Goal: Task Accomplishment & Management: Manage account settings

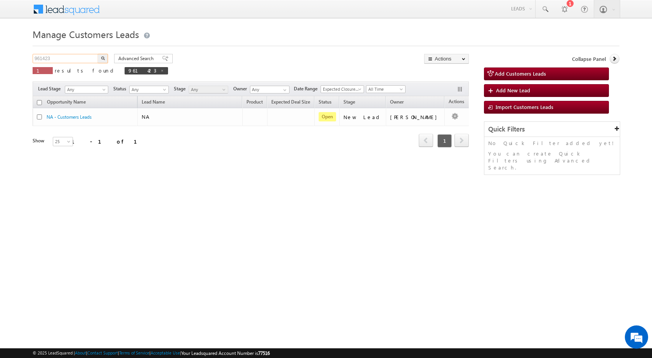
drag, startPoint x: 58, startPoint y: 58, endPoint x: 0, endPoint y: 62, distance: 58.0
click at [0, 62] on body "Menu [PERSON_NAME] sitar a8@ks erve." at bounding box center [326, 110] width 652 height 220
paste input "306"
type input "961306"
click at [98, 54] on button "button" at bounding box center [103, 58] width 10 height 9
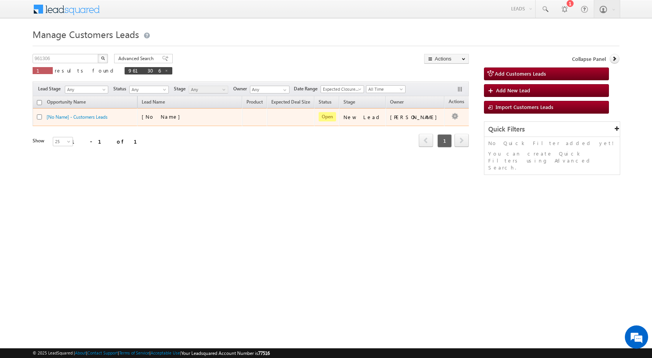
click at [218, 122] on div "[No Name]" at bounding box center [190, 118] width 97 height 11
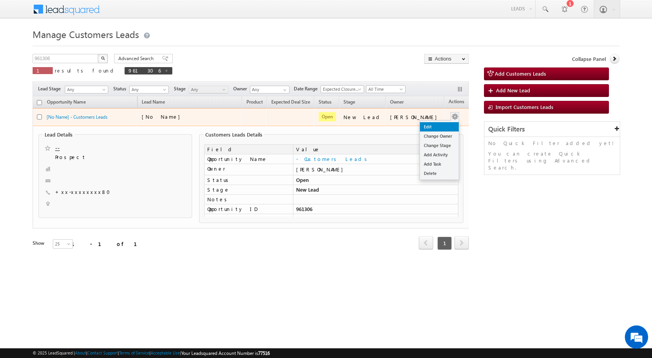
click at [435, 124] on link "Edit" at bounding box center [439, 126] width 39 height 9
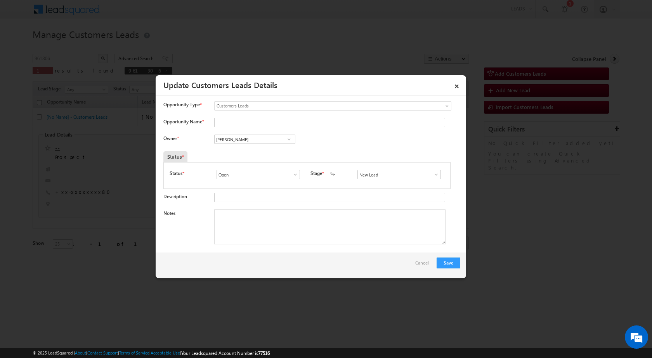
click at [432, 173] on span at bounding box center [436, 175] width 8 height 6
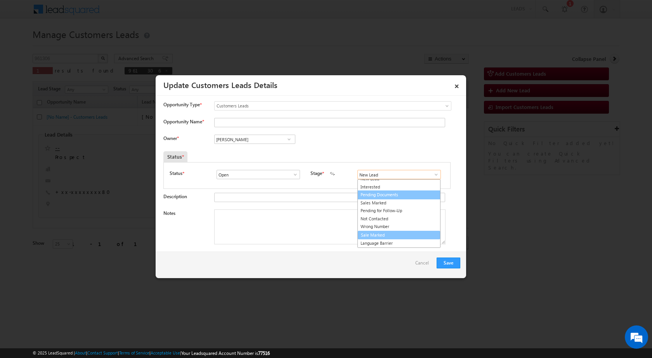
scroll to position [12, 0]
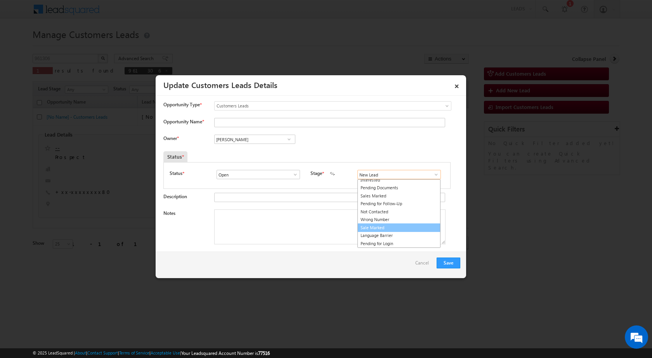
click at [377, 231] on link "Sale Marked" at bounding box center [398, 228] width 83 height 9
type input "Sale Marked"
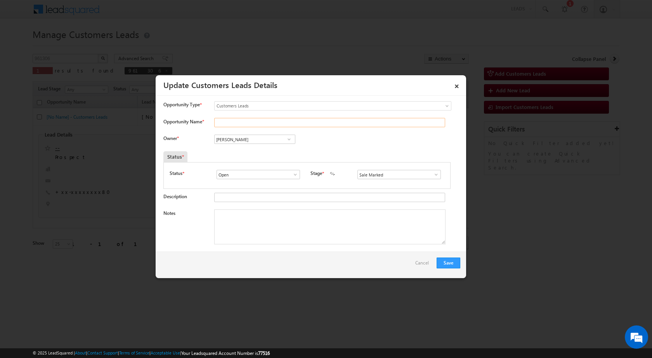
click at [348, 119] on input "Opportunity Name *" at bounding box center [329, 122] width 231 height 9
click at [353, 154] on div "Status *" at bounding box center [269, 156] width 213 height 11
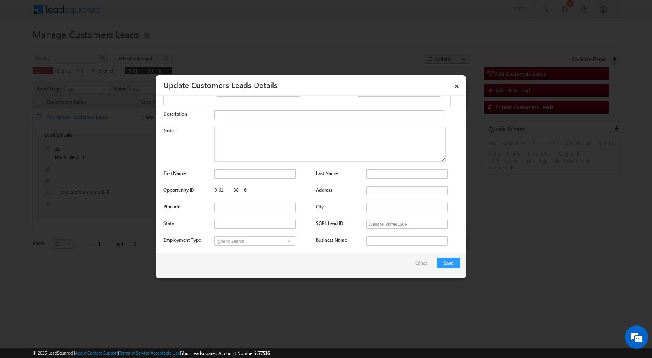
scroll to position [0, 0]
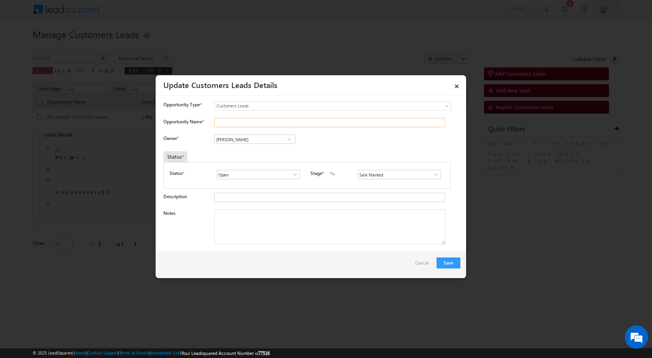
click at [240, 121] on input "Opportunity Name *" at bounding box center [329, 122] width 231 height 9
paste input "[PERSON_NAME]"
type input "[PERSON_NAME]"
click at [347, 143] on div "Owner * Vikas Halwai Vikas Halwai Vikas Halwai" at bounding box center [311, 141] width 297 height 13
click at [290, 136] on link at bounding box center [289, 139] width 10 height 8
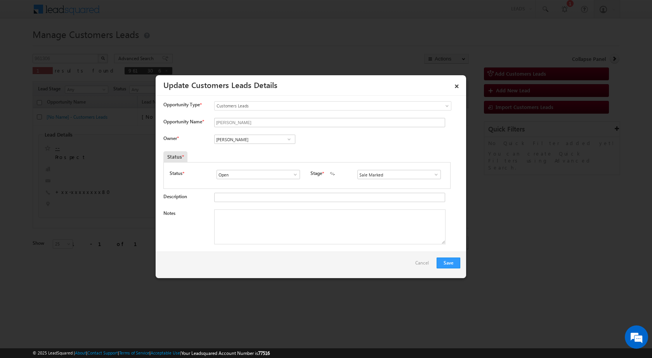
click at [363, 140] on div "Owner * [PERSON_NAME] [PERSON_NAME] [PERSON_NAME] [PERSON_NAME] [PERSON_NAME] […" at bounding box center [311, 141] width 297 height 13
click at [235, 221] on textarea "Notes" at bounding box center [329, 227] width 231 height 35
paste textarea "961306 - Website Tollfree - [PERSON_NAME] - 9887658680 - TOP-UP 3 LAC - GWALIOR…"
type textarea "961306 - Website Tollfree - [PERSON_NAME] - 9887658680 - TOP-UP 3 LAC - GWALIOR…"
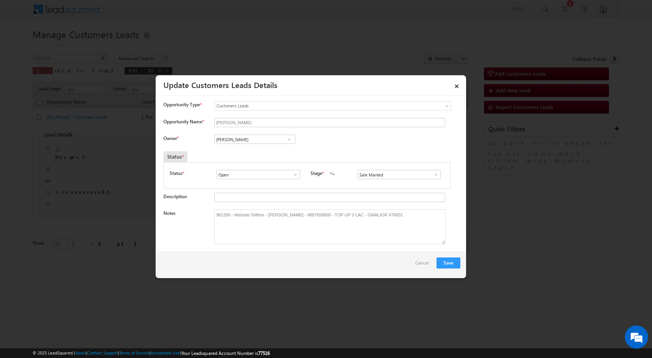
click at [324, 139] on div "Owner * [PERSON_NAME] [PERSON_NAME] [PERSON_NAME] [PERSON_NAME] [PERSON_NAME] […" at bounding box center [311, 141] width 297 height 13
click at [255, 135] on input "[PERSON_NAME]" at bounding box center [254, 139] width 81 height 9
paste input "shal [PERSON_NAME]"
click at [257, 148] on link "[PERSON_NAME] [EMAIL_ADDRESS][DOMAIN_NAME]" at bounding box center [254, 151] width 81 height 15
type input "[PERSON_NAME]"
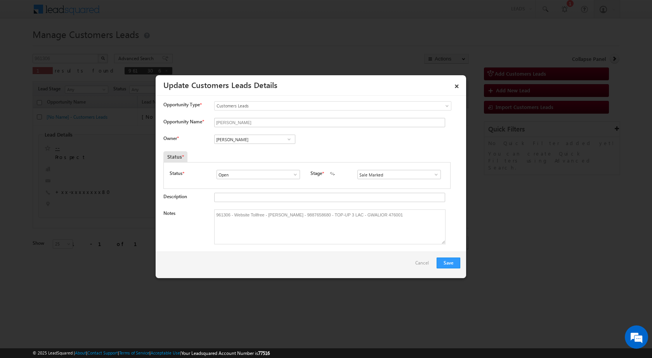
click at [346, 145] on div "Owner * [PERSON_NAME] [PERSON_NAME] [PERSON_NAME] [PERSON_NAME] [PERSON_NAME] […" at bounding box center [311, 141] width 297 height 13
click at [448, 263] on button "Save" at bounding box center [449, 263] width 24 height 11
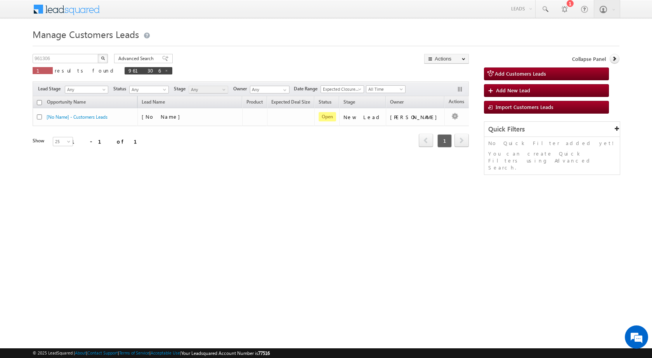
click at [262, 61] on div "961306 X 1 results found 961306 Advanced Search Advanced search results Actions…" at bounding box center [251, 67] width 436 height 26
